Goal: Task Accomplishment & Management: Manage account settings

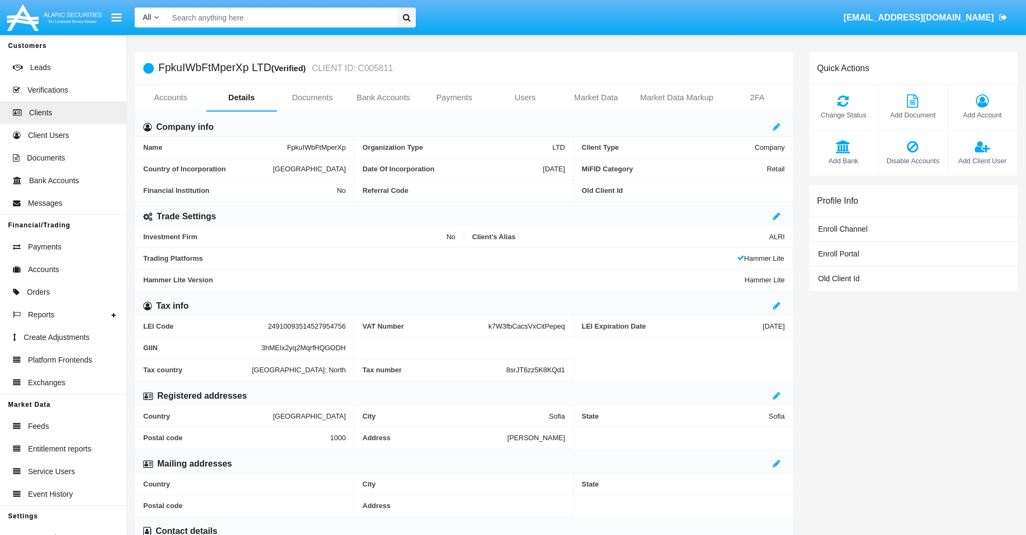
click at [982, 115] on span "Add Account" at bounding box center [982, 115] width 58 height 10
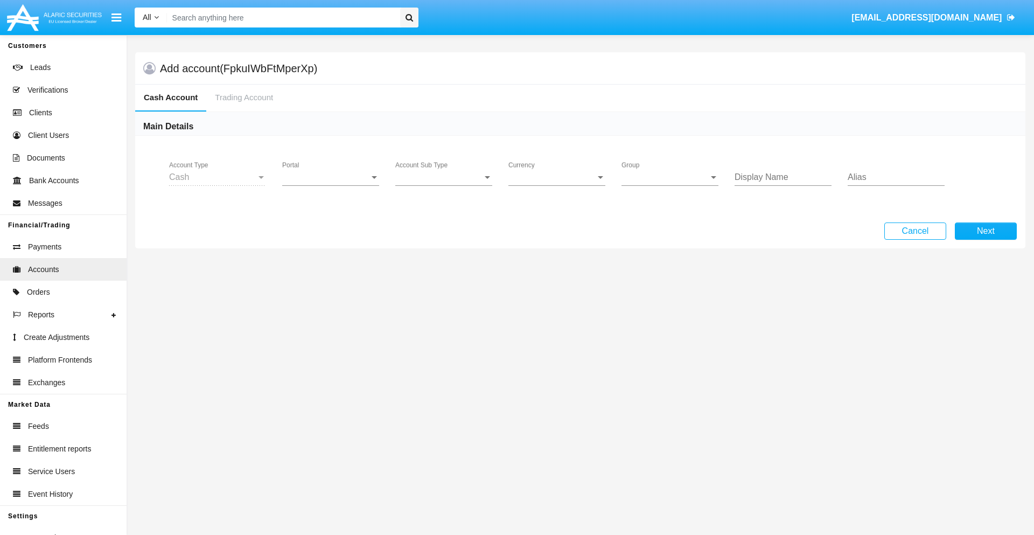
click at [331, 177] on span "Portal" at bounding box center [325, 177] width 87 height 10
click at [332, 263] on span "Alaric Pro" at bounding box center [332, 263] width 100 height 26
click at [444, 177] on span "Account Sub Type" at bounding box center [438, 177] width 87 height 10
click at [444, 185] on span "Trading Cash" at bounding box center [443, 185] width 97 height 26
click at [670, 177] on span "Group" at bounding box center [665, 177] width 87 height 10
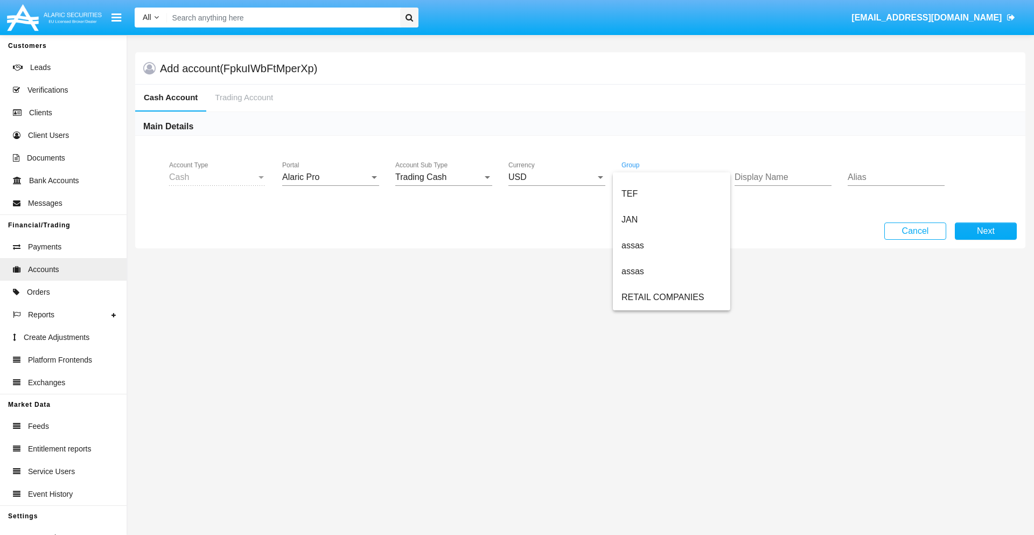
scroll to position [250, 0]
click at [671, 297] on span "ALARIC test" at bounding box center [672, 297] width 100 height 26
type input "azure"
type input "orange"
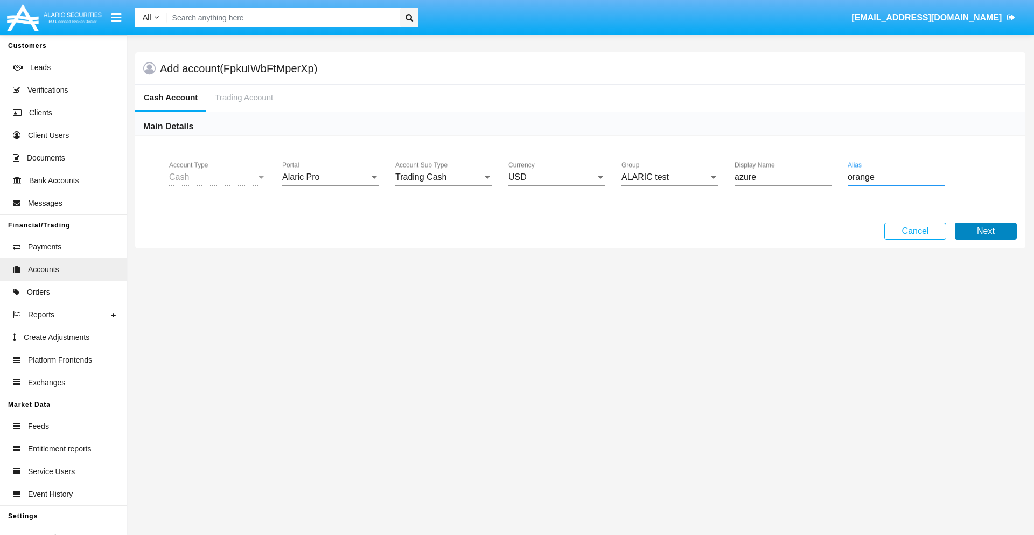
click at [986, 231] on button "Next" at bounding box center [986, 230] width 62 height 17
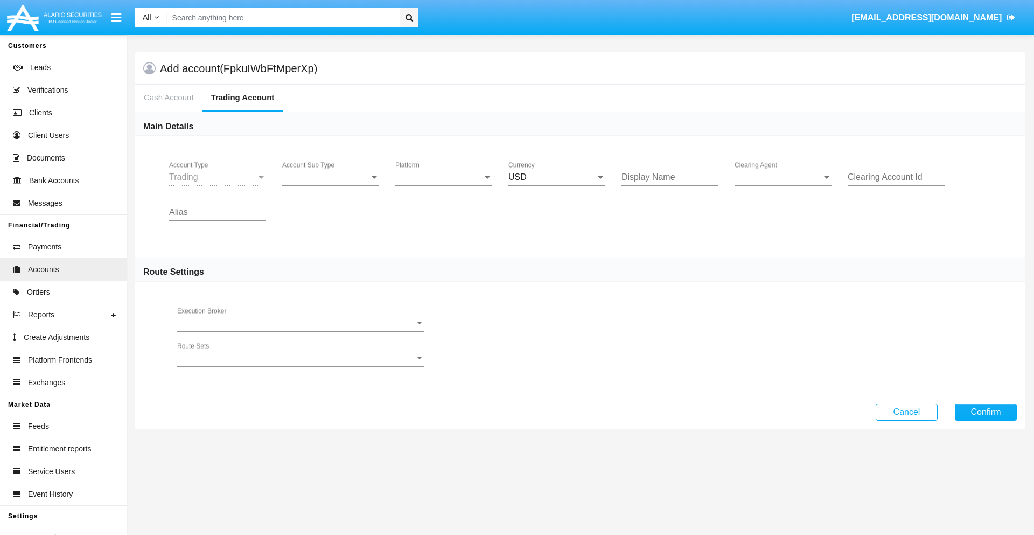
click at [331, 177] on span "Account Sub Type" at bounding box center [325, 177] width 87 height 10
click at [331, 185] on span "Trading" at bounding box center [330, 185] width 97 height 26
click at [444, 177] on span "Platform" at bounding box center [438, 177] width 87 height 10
click at [444, 185] on span "Hammer Lite" at bounding box center [443, 185] width 97 height 26
click at [783, 177] on span "Clearing Agent" at bounding box center [778, 177] width 87 height 10
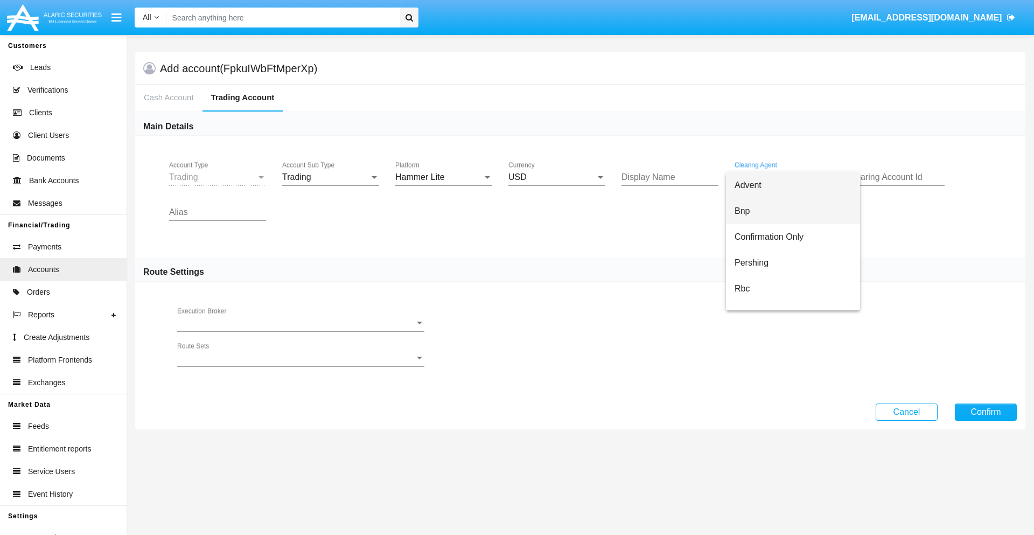
click at [793, 211] on span "Bnp" at bounding box center [793, 211] width 117 height 26
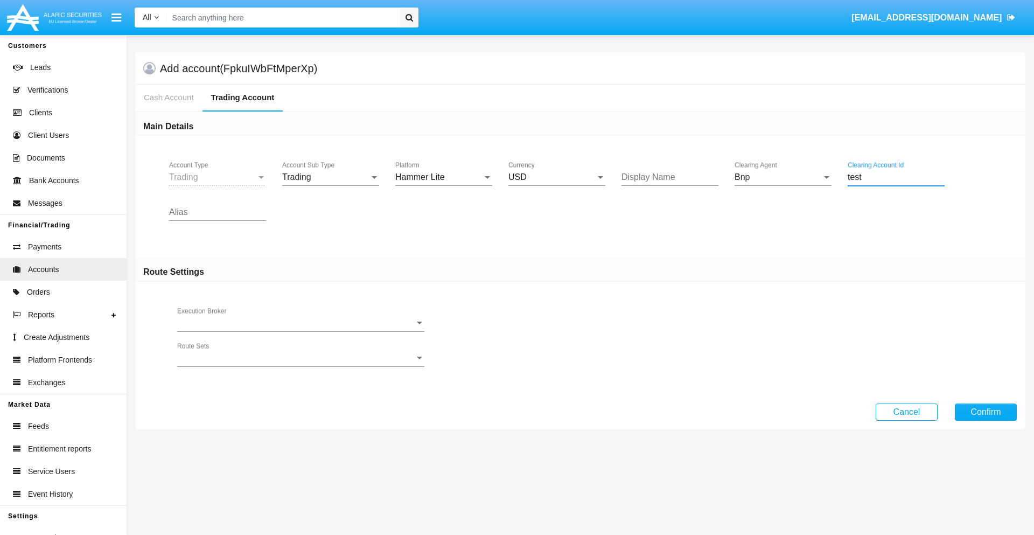
type input "test"
type input "sky blue"
type input "fuchsia"
click at [986, 412] on button "Confirm" at bounding box center [986, 411] width 62 height 17
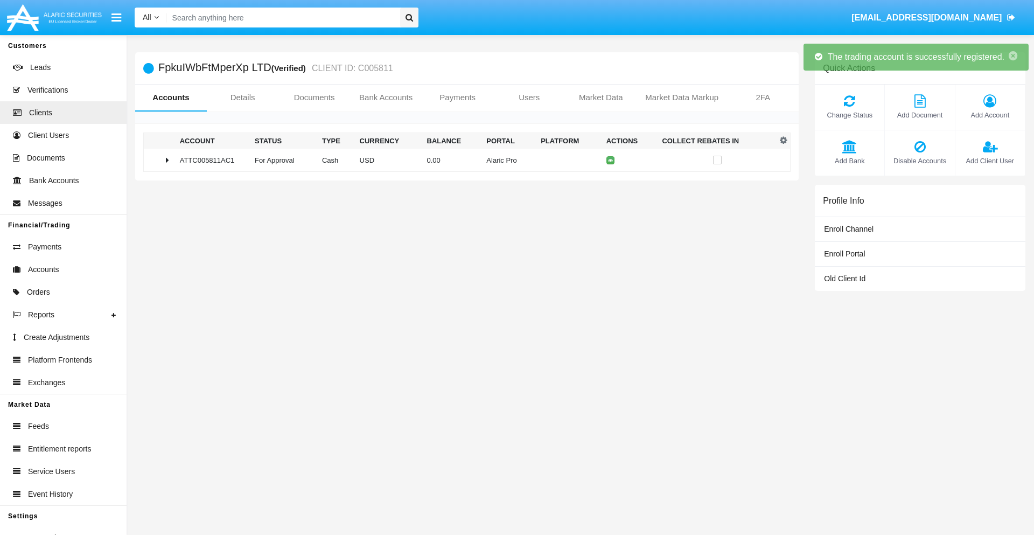
click at [463, 160] on td "0.00" at bounding box center [453, 160] width 60 height 23
click at [611, 160] on icon at bounding box center [613, 160] width 5 height 5
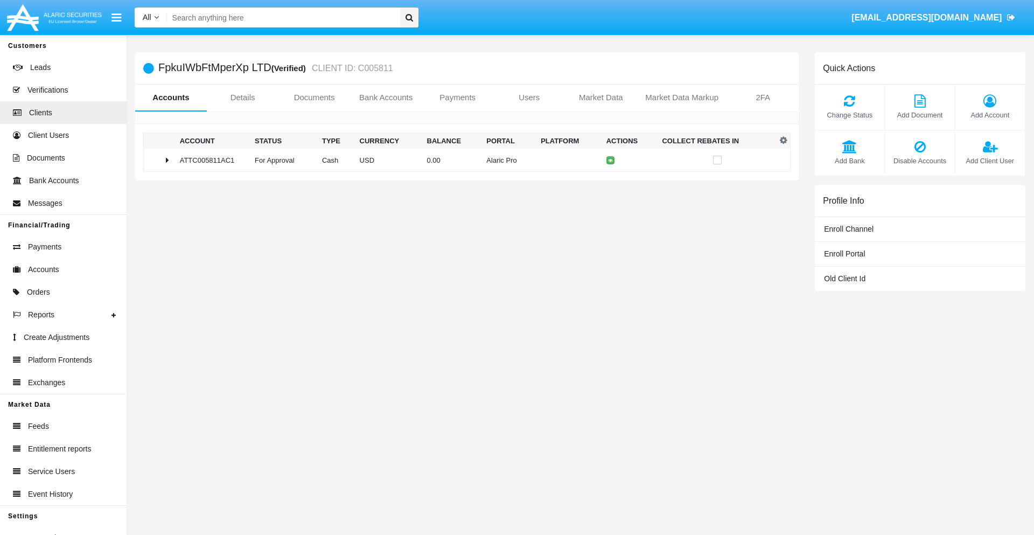
click at [463, 160] on td "0.00" at bounding box center [453, 160] width 60 height 23
click at [611, 183] on icon at bounding box center [613, 182] width 5 height 5
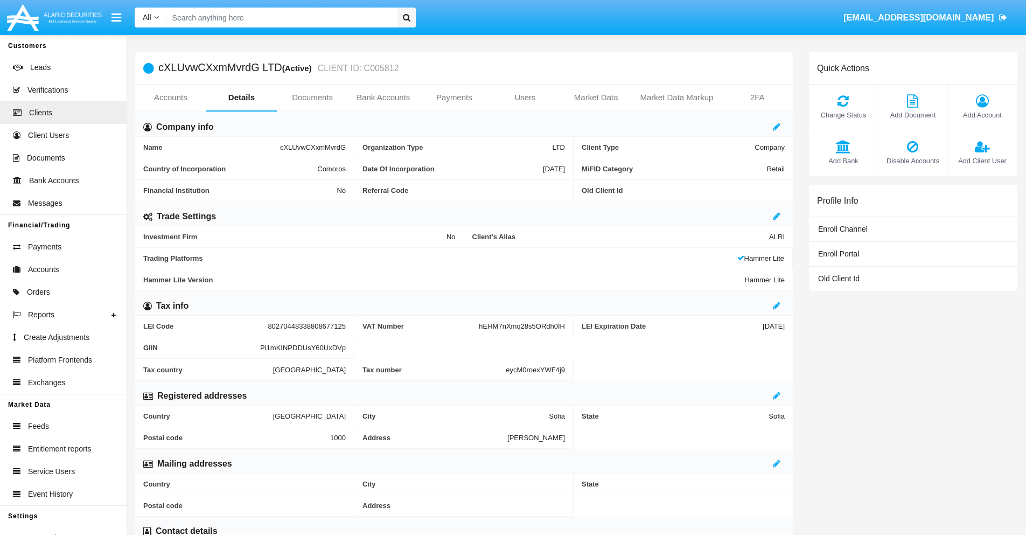
click at [170, 98] on link "Accounts" at bounding box center [170, 98] width 71 height 26
click at [982, 115] on span "Add Account" at bounding box center [982, 115] width 58 height 10
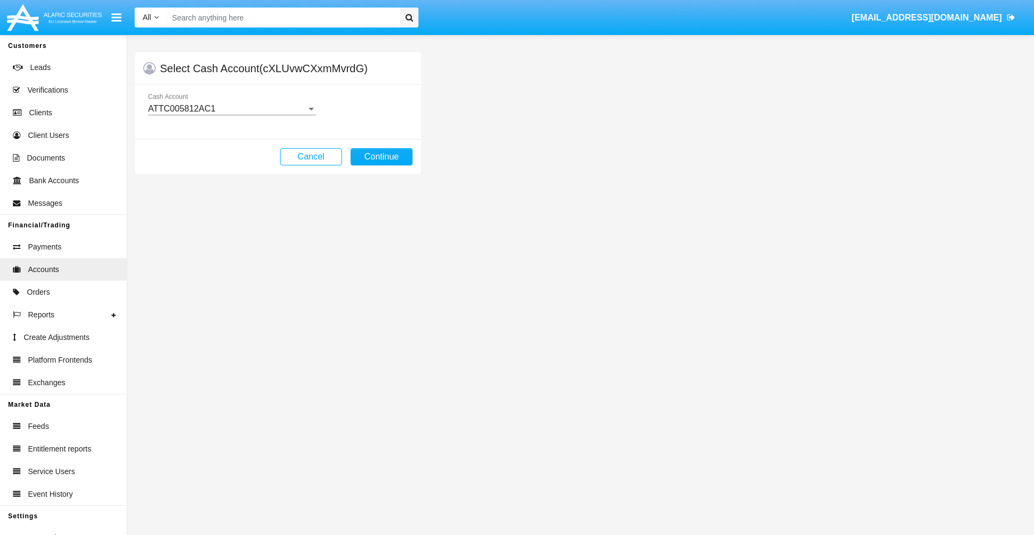
click at [232, 109] on div "ATTC005812AC1" at bounding box center [227, 109] width 158 height 10
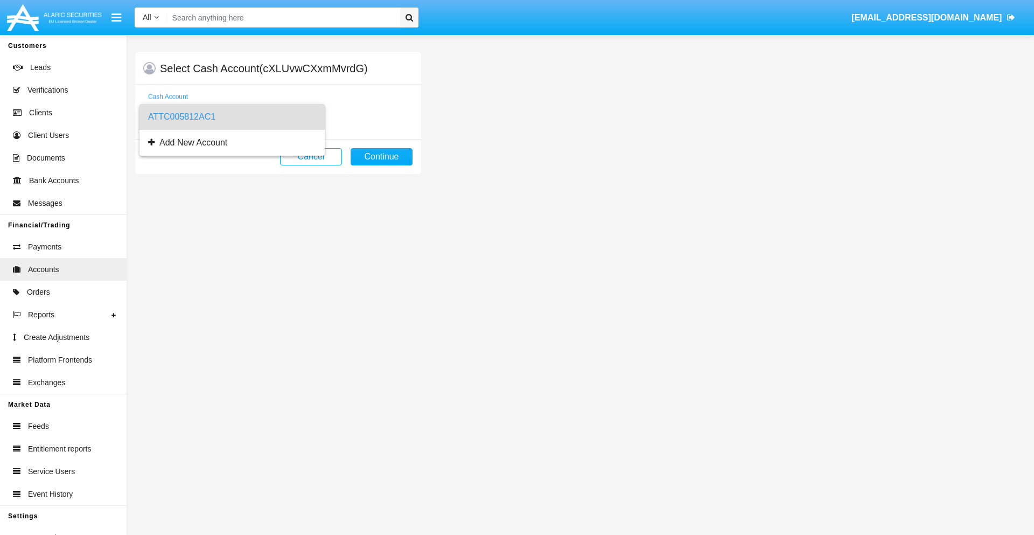
click at [232, 117] on span "ATTC005812AC1" at bounding box center [232, 117] width 168 height 26
click at [381, 157] on button "Continue" at bounding box center [382, 156] width 62 height 17
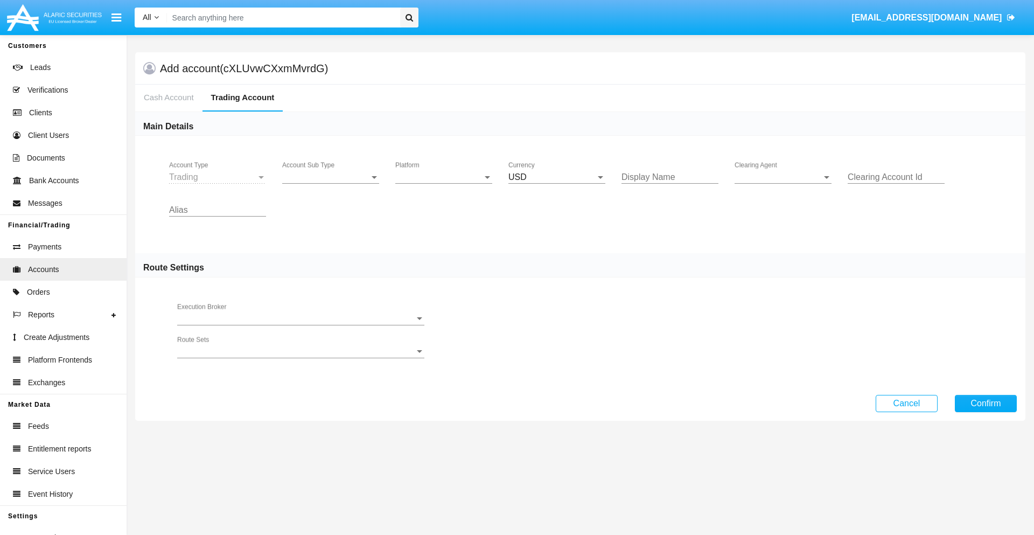
click at [331, 177] on span "Account Sub Type" at bounding box center [325, 177] width 87 height 10
click at [331, 185] on span "Trading" at bounding box center [330, 185] width 97 height 26
click at [444, 177] on span "Platform" at bounding box center [438, 177] width 87 height 10
click at [444, 185] on span "Hammer Lite" at bounding box center [443, 185] width 97 height 26
click at [783, 177] on span "Clearing Agent" at bounding box center [778, 177] width 87 height 10
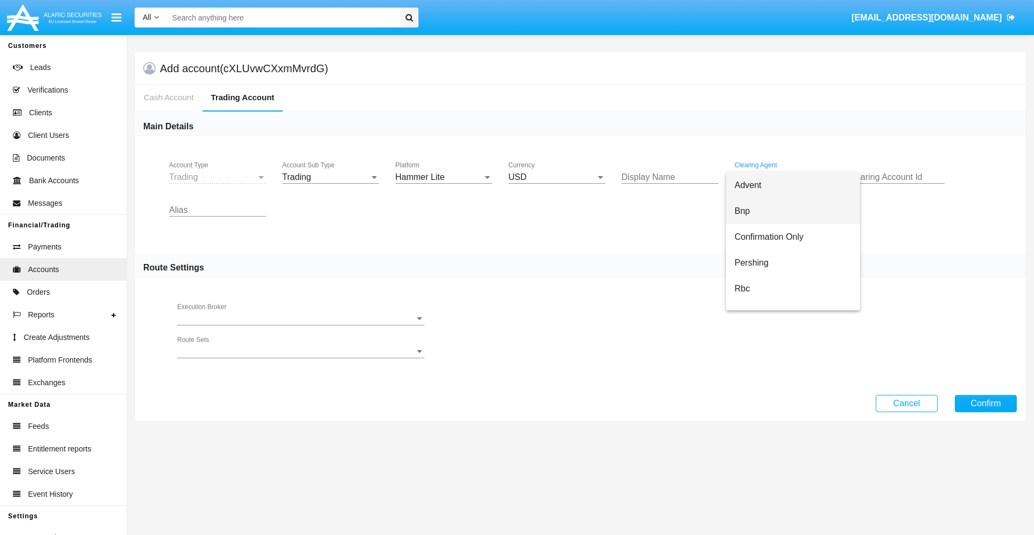
click at [793, 211] on span "Bnp" at bounding box center [793, 211] width 117 height 26
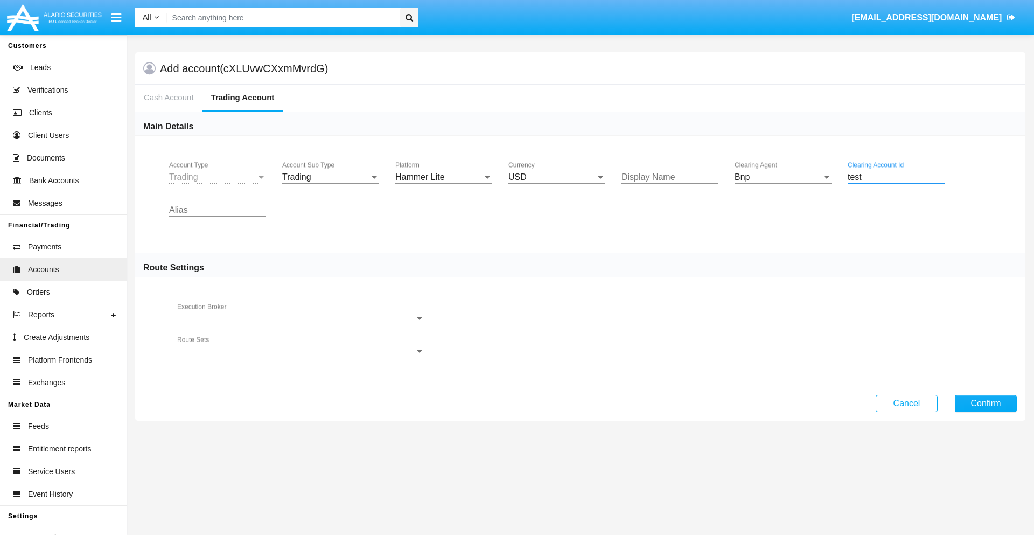
type input "test"
type input "green"
type input "azure"
click at [986, 403] on button "Confirm" at bounding box center [986, 403] width 62 height 17
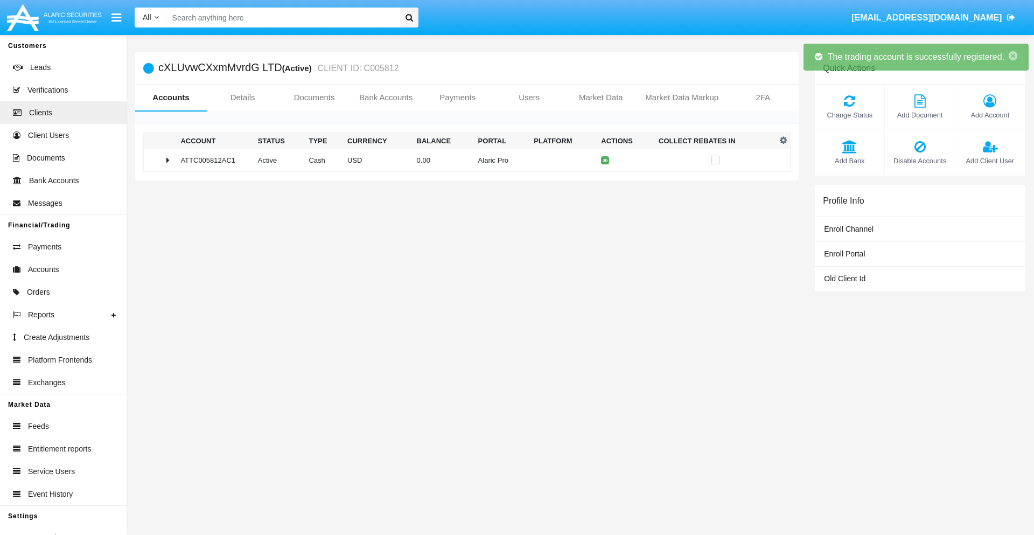
click at [463, 160] on td "0.00" at bounding box center [443, 160] width 61 height 23
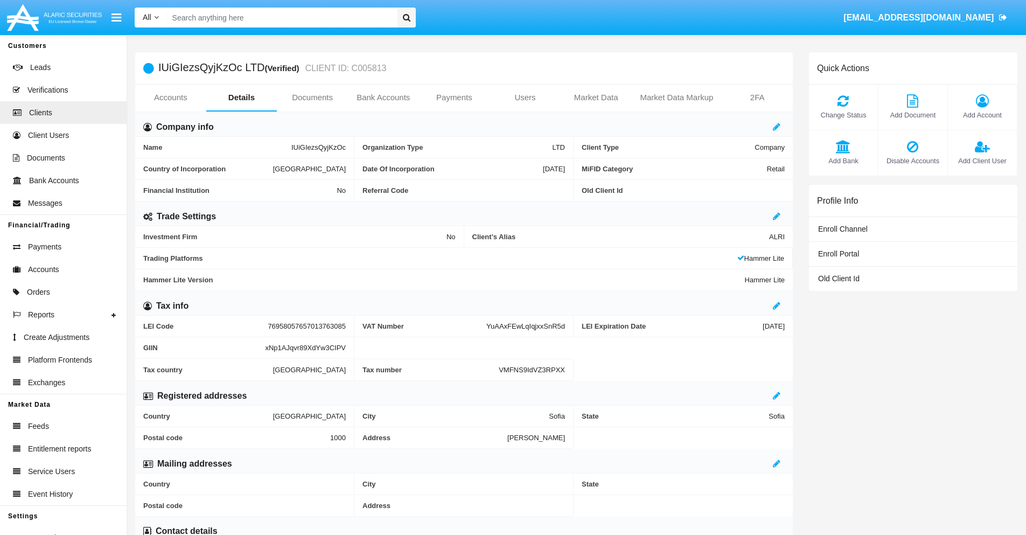
click at [170, 98] on link "Accounts" at bounding box center [170, 98] width 71 height 26
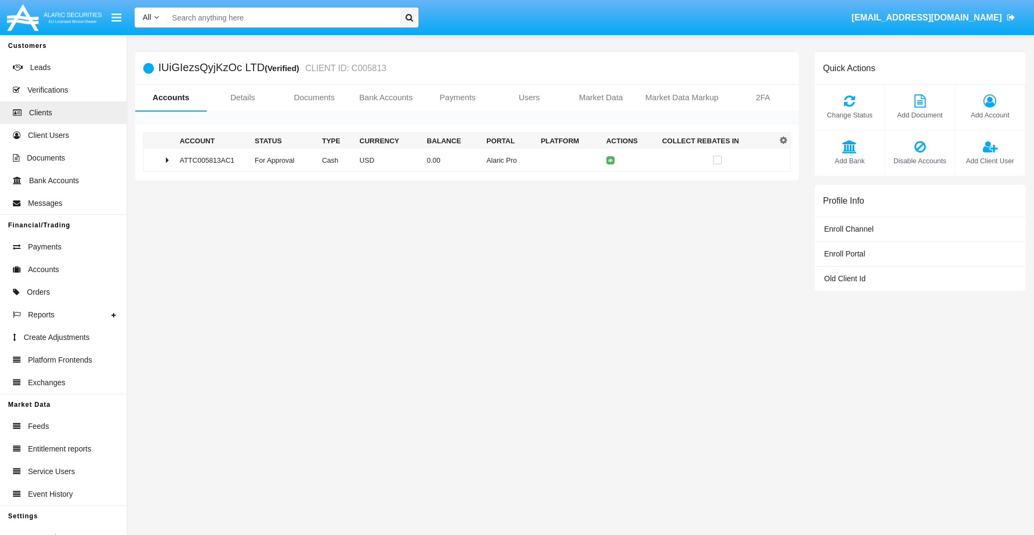
click at [850, 115] on span "Change Status" at bounding box center [849, 115] width 59 height 10
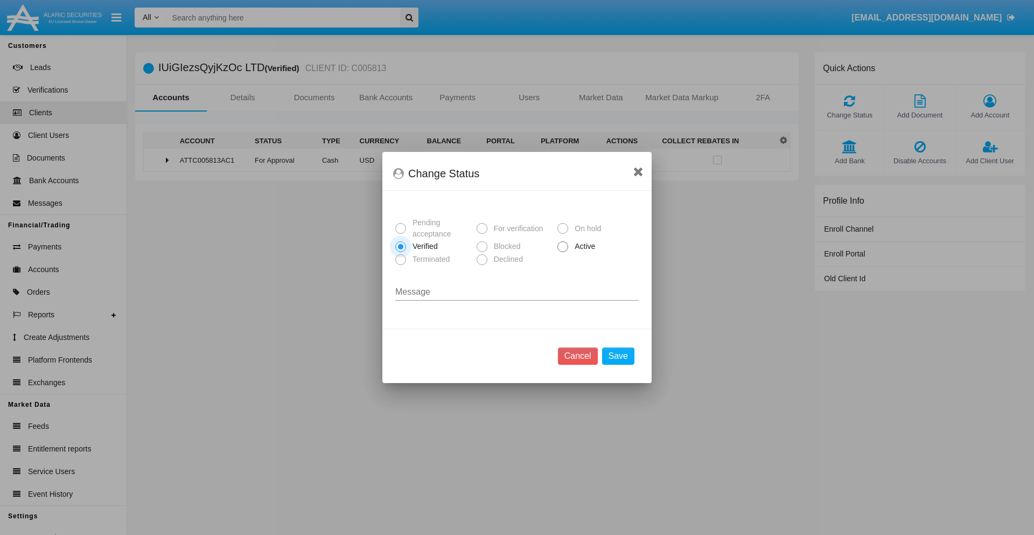
click at [583, 246] on span "Active" at bounding box center [583, 246] width 30 height 11
click at [563, 252] on input "Active" at bounding box center [562, 252] width 1 height 1
radio input "true"
click at [618, 356] on button "Save" at bounding box center [618, 355] width 32 height 17
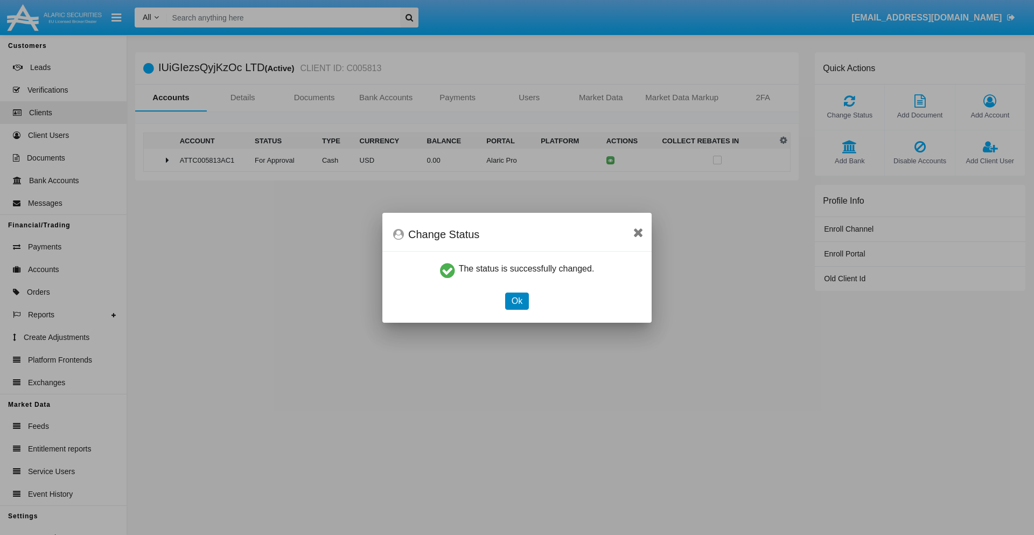
click at [517, 301] on button "Ok" at bounding box center [517, 301] width 24 height 17
